Goal: Task Accomplishment & Management: Complete application form

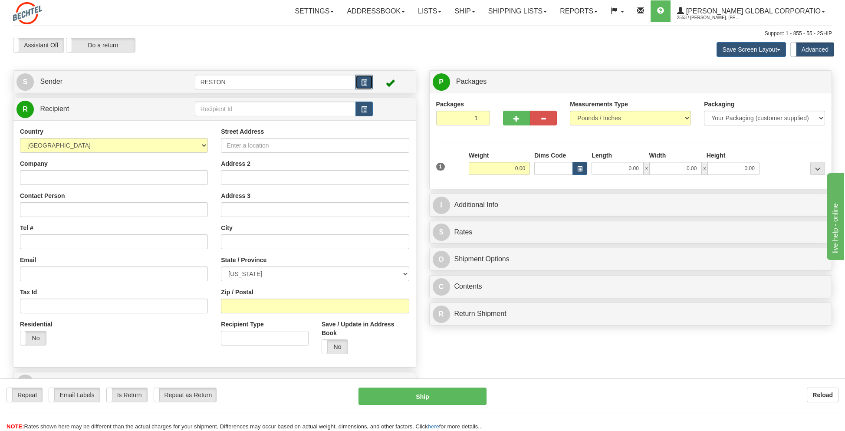
click at [361, 81] on button "button" at bounding box center [364, 82] width 17 height 15
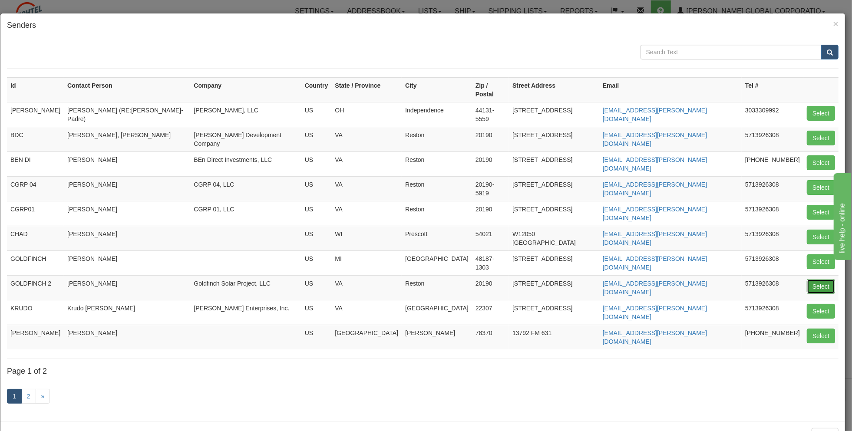
click at [817, 279] on button "Select" at bounding box center [821, 286] width 28 height 15
type input "GOLDFINCH 2"
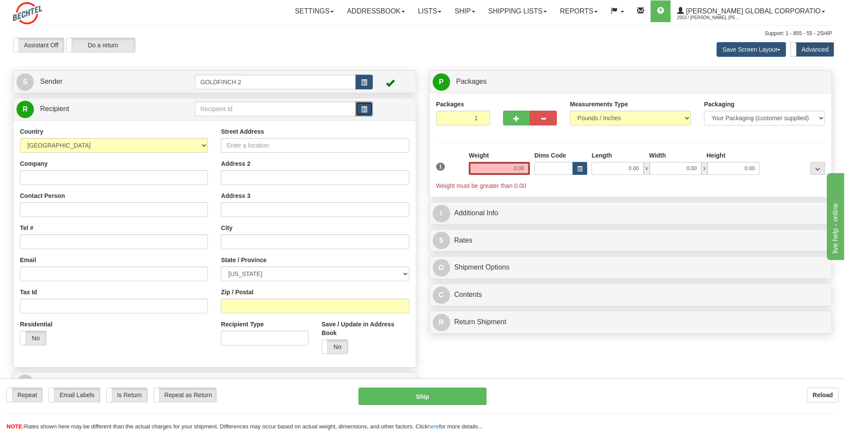
click at [365, 108] on span "button" at bounding box center [364, 110] width 6 height 6
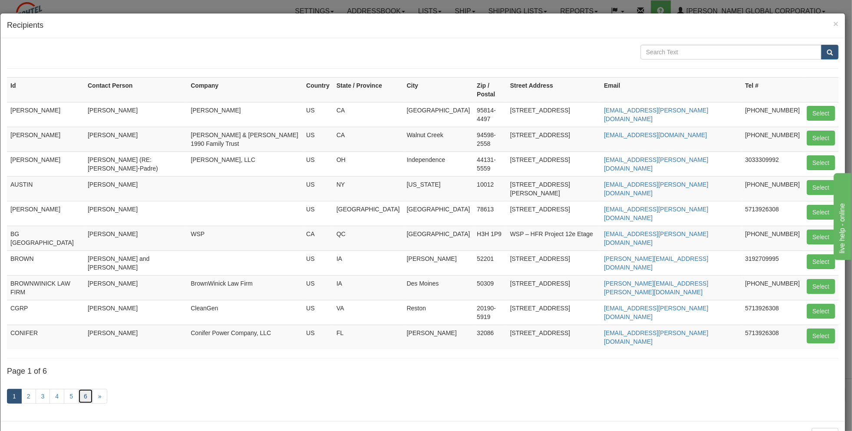
click at [83, 389] on link "6" at bounding box center [85, 396] width 15 height 15
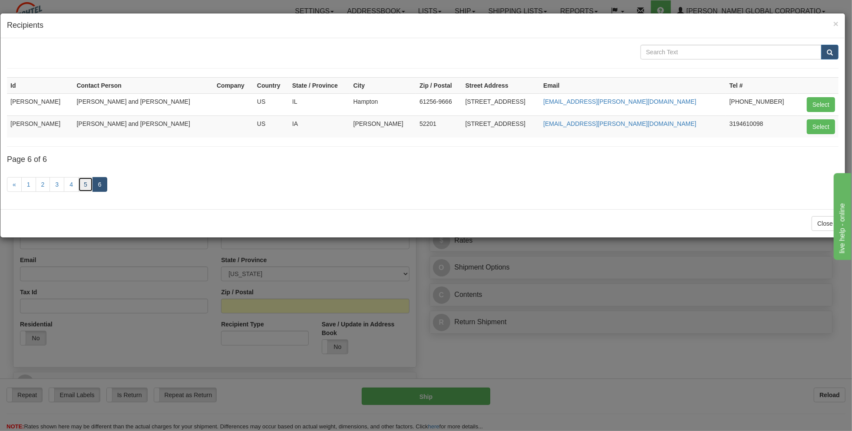
click at [83, 182] on link "5" at bounding box center [85, 184] width 15 height 15
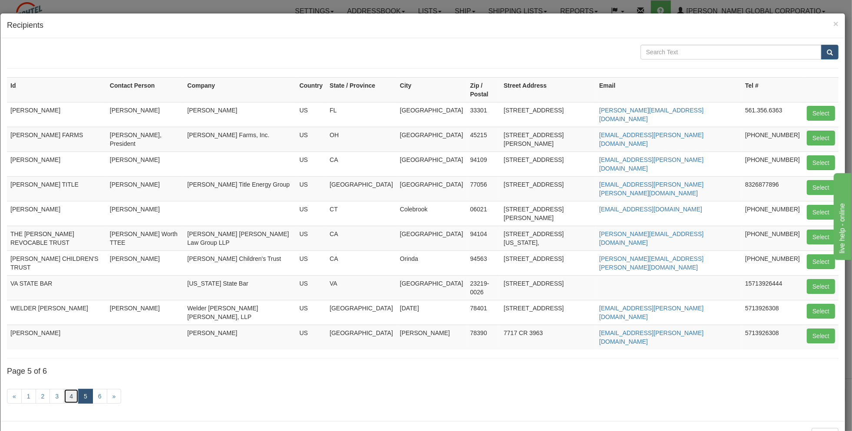
click at [69, 389] on link "4" at bounding box center [71, 396] width 15 height 15
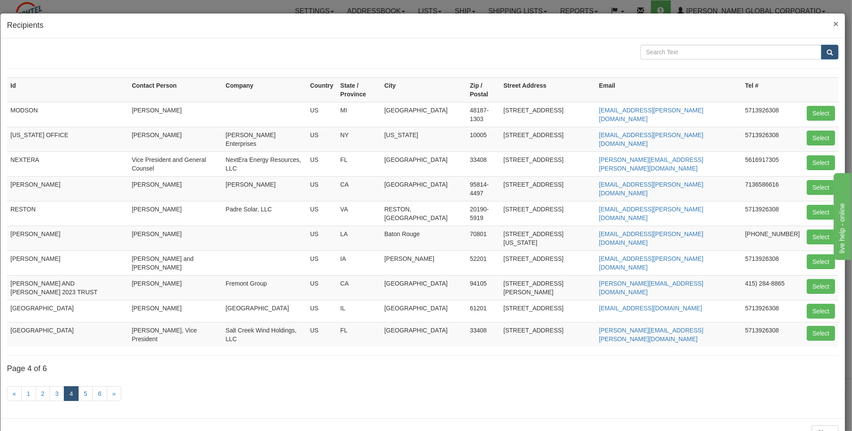
click at [835, 24] on span "×" at bounding box center [835, 24] width 5 height 10
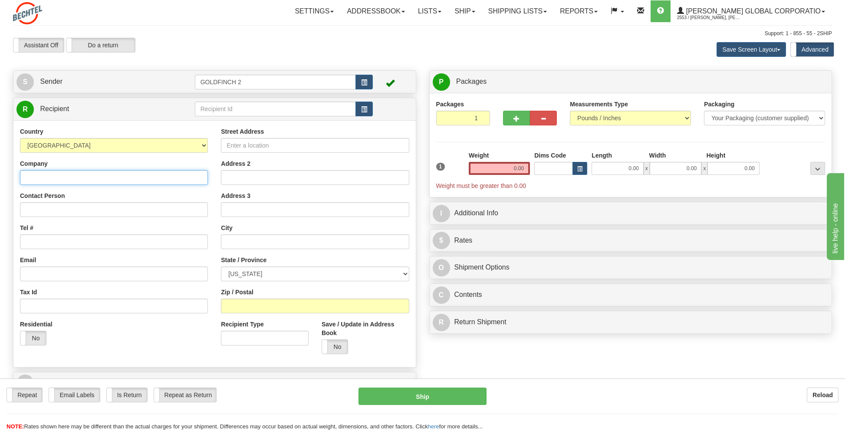
click at [70, 182] on input "Company" at bounding box center [114, 177] width 188 height 15
click at [24, 210] on input "Contact Person" at bounding box center [114, 209] width 188 height 15
type input "[PERSON_NAME] and [PERSON_NAME]"
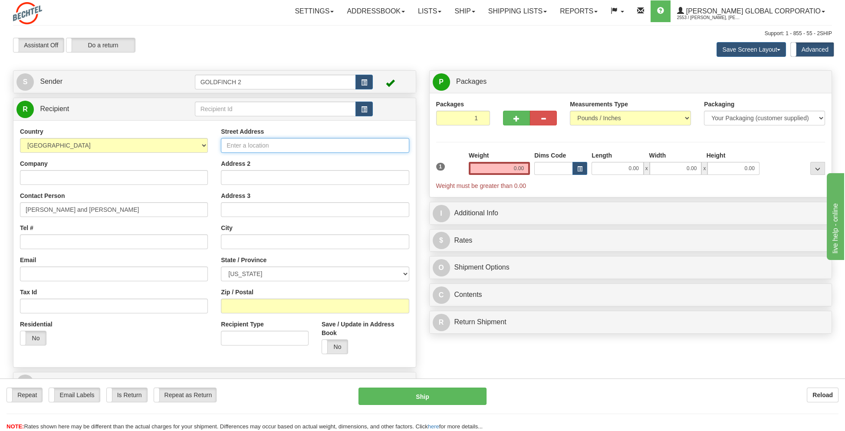
click at [241, 142] on input "Street Address" at bounding box center [315, 145] width 188 height 15
type input "[STREET_ADDRESS]"
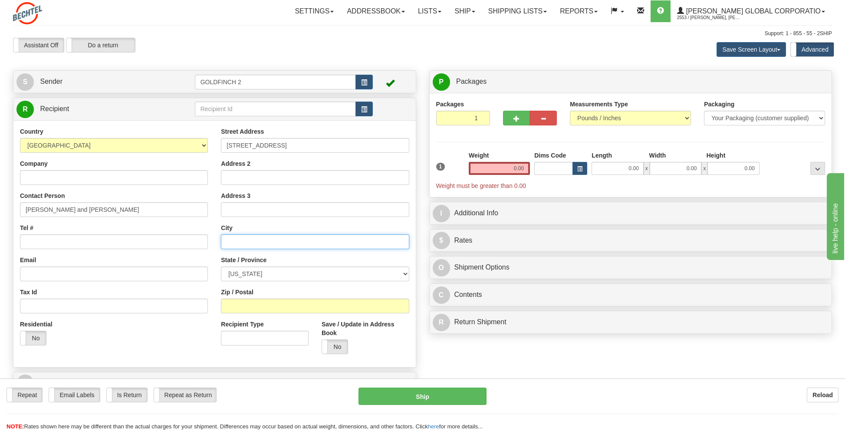
click at [237, 241] on input "text" at bounding box center [315, 241] width 188 height 15
type input "[GEOGRAPHIC_DATA]"
select select "IA"
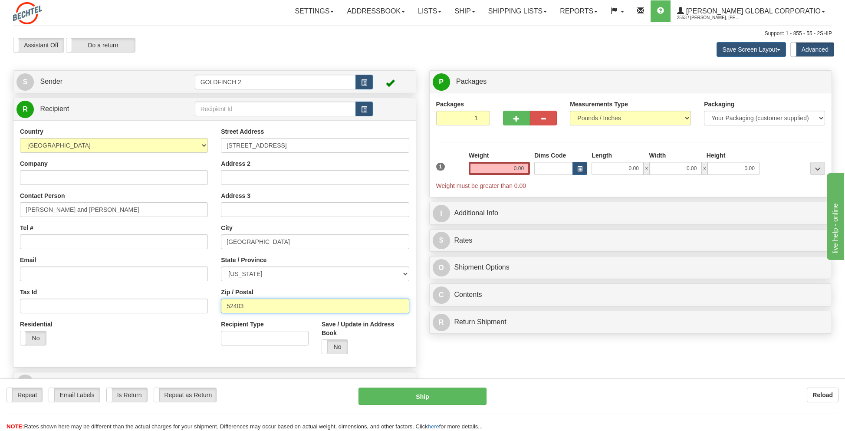
type input "52403"
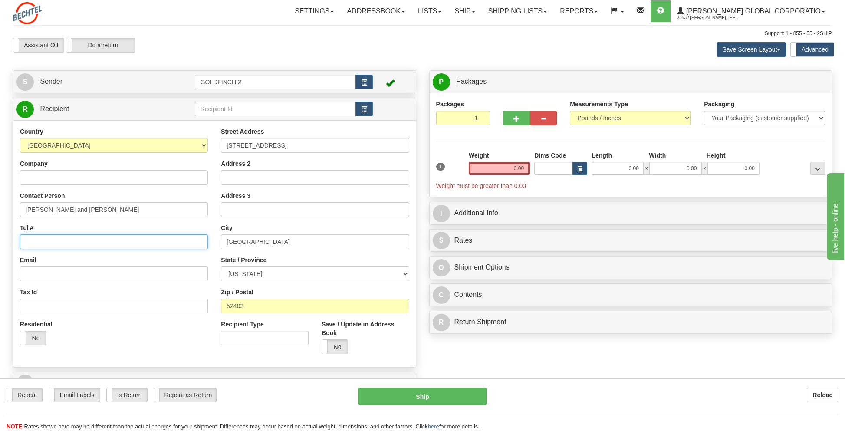
click at [47, 241] on input "Tel #" at bounding box center [114, 241] width 188 height 15
type input "5713926308"
type input "JJC SOS [US_STATE] County, LLC"
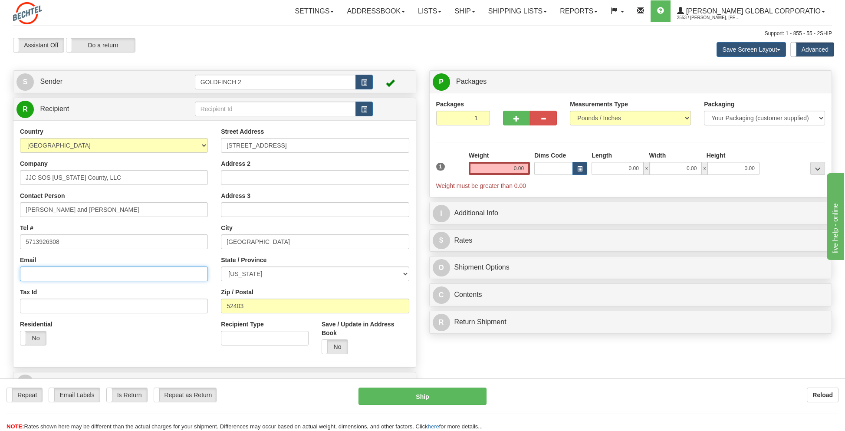
click at [43, 274] on input "Email" at bounding box center [114, 274] width 188 height 15
click at [44, 272] on input "Email" at bounding box center [114, 274] width 188 height 15
type input "[EMAIL_ADDRESS][PERSON_NAME][DOMAIN_NAME]"
click at [22, 346] on div "Residential Yes No" at bounding box center [46, 336] width 67 height 32
click at [26, 343] on label "No" at bounding box center [33, 338] width 26 height 14
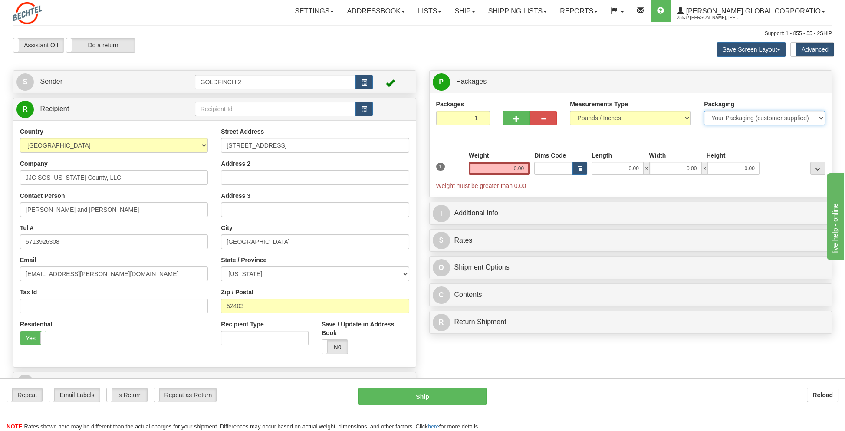
click at [764, 117] on select "Your Packaging (customer supplied) Envelope (carrier supplied) Pack (carrier su…" at bounding box center [764, 118] width 121 height 15
select select "2"
click at [704, 111] on select "Your Packaging (customer supplied) Envelope (carrier supplied) Pack (carrier su…" at bounding box center [764, 118] width 121 height 15
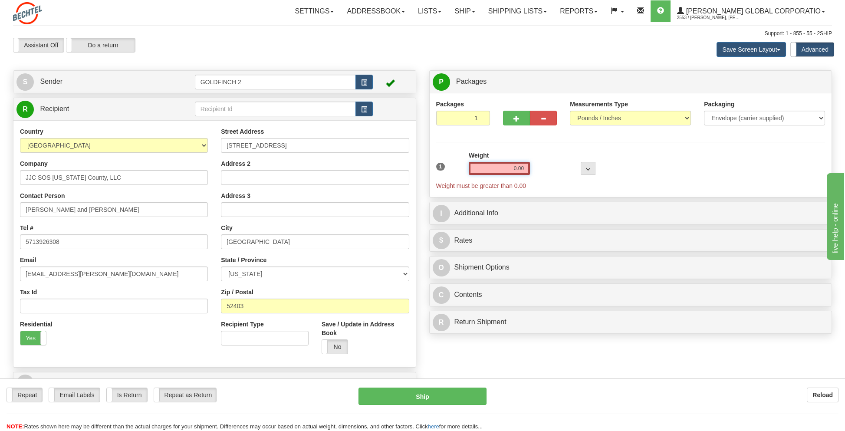
drag, startPoint x: 501, startPoint y: 167, endPoint x: 565, endPoint y: 167, distance: 64.3
click at [565, 167] on div "1 Weight 0.00 Dims Code 0 x" at bounding box center [631, 170] width 394 height 39
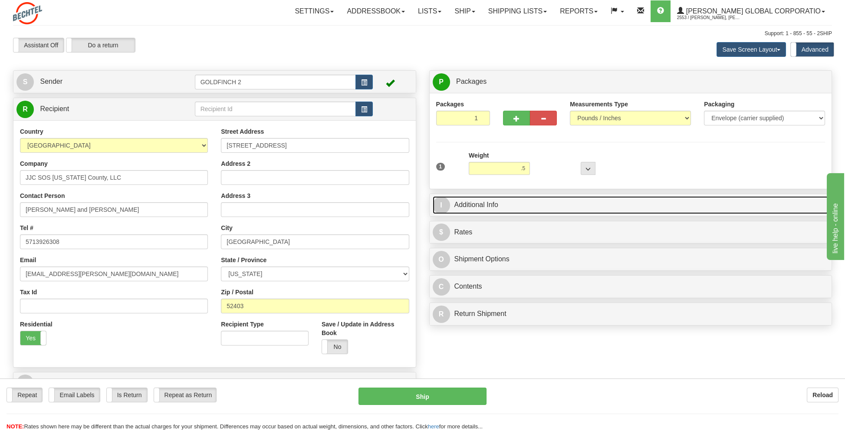
type input "0.50"
click at [440, 202] on span "I" at bounding box center [441, 205] width 17 height 17
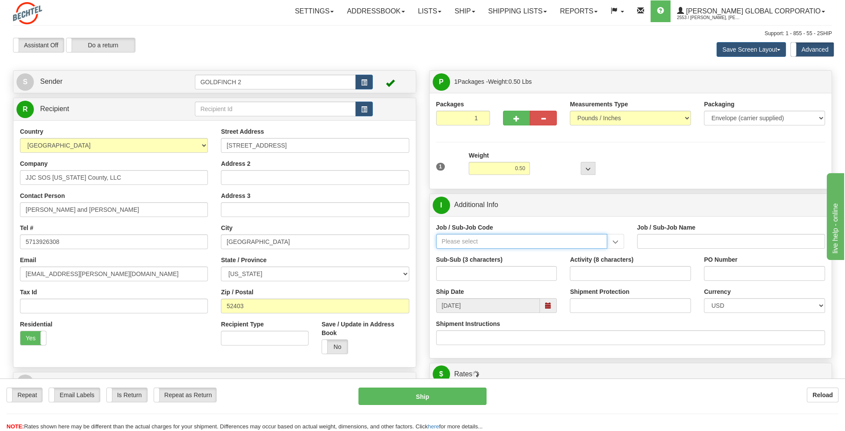
click at [464, 239] on input "Job / Sub-Job Code" at bounding box center [521, 241] width 171 height 15
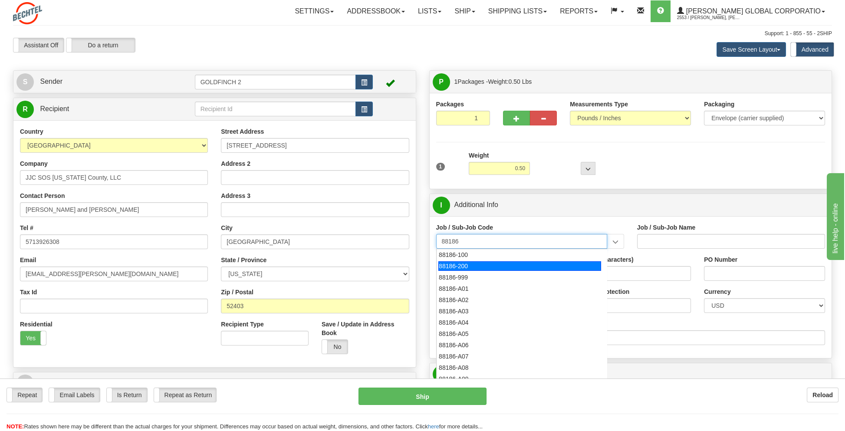
click at [468, 261] on div "88186-200" at bounding box center [520, 266] width 163 height 10
type input "88186-200"
type input "GOLDFINCH SOLAR - THIRD PARTY COSTS"
type input "88186-200"
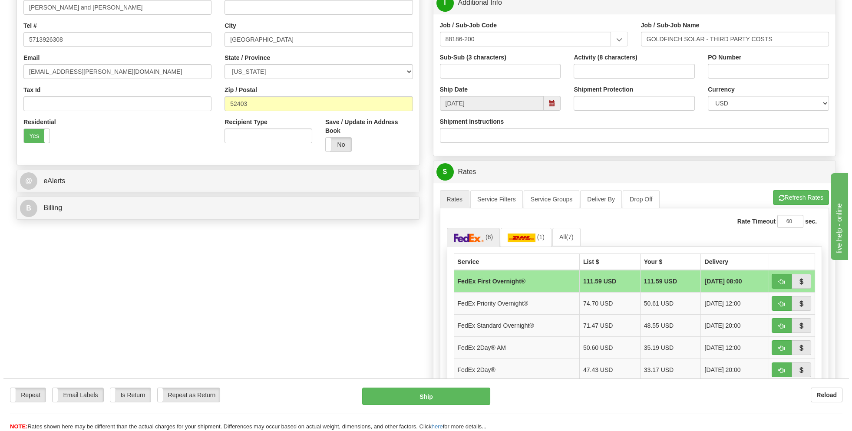
scroll to position [217, 0]
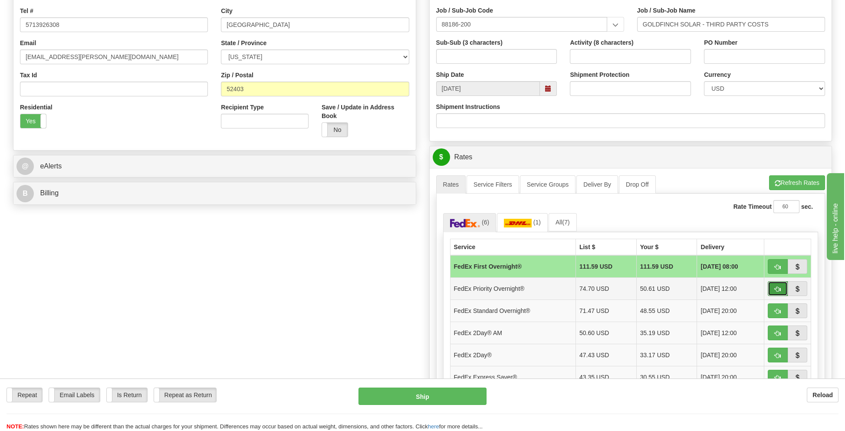
click at [774, 282] on button "button" at bounding box center [778, 288] width 20 height 15
type input "01"
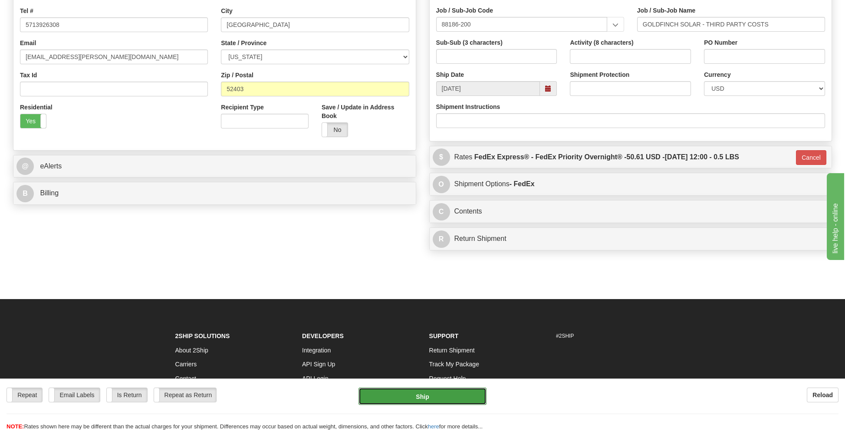
click at [422, 394] on button "Ship" at bounding box center [423, 396] width 128 height 17
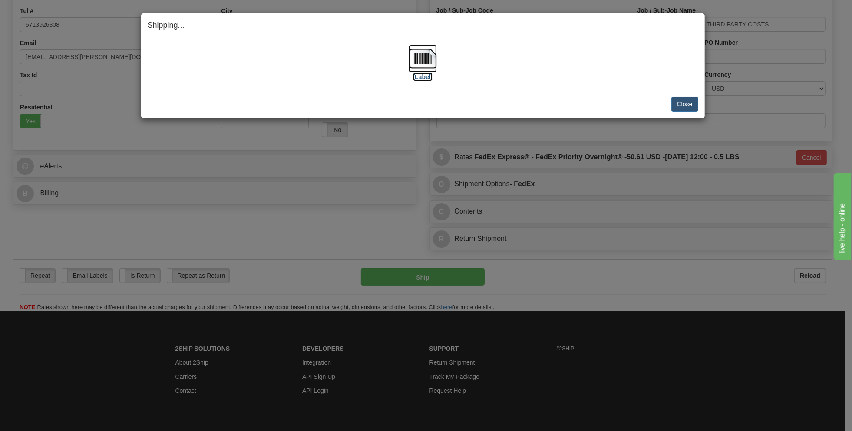
click at [419, 56] on img at bounding box center [423, 59] width 28 height 28
click at [78, 238] on div "Shipping... Your SHIPMENT will EXPIRE in [Label] IMPORTANT NOTICE Embassy / Con…" at bounding box center [426, 215] width 852 height 431
